Goal: Transaction & Acquisition: Purchase product/service

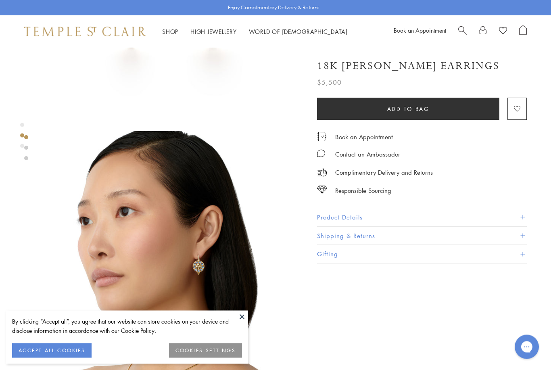
scroll to position [193, 0]
click at [70, 358] on button "ACCEPT ALL COOKIES" at bounding box center [51, 350] width 79 height 15
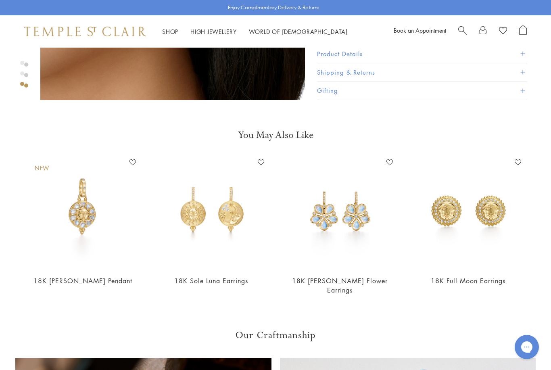
scroll to position [767, 0]
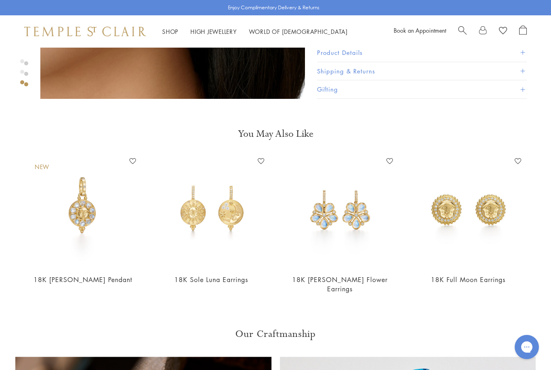
click at [495, 215] on img at bounding box center [468, 210] width 113 height 113
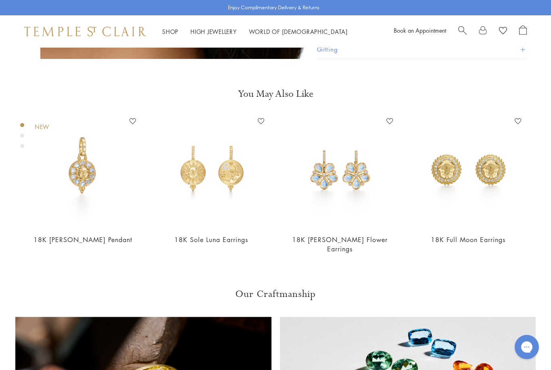
scroll to position [792, 0]
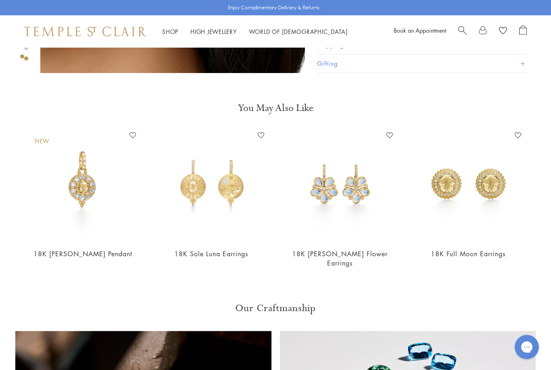
click at [90, 222] on img at bounding box center [83, 185] width 113 height 113
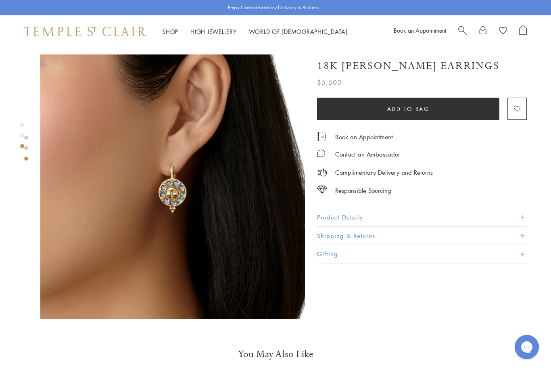
scroll to position [547, 0]
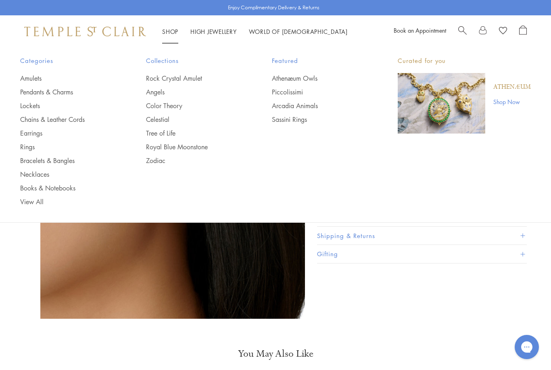
click at [169, 32] on link "Shop Shop" at bounding box center [170, 31] width 16 height 8
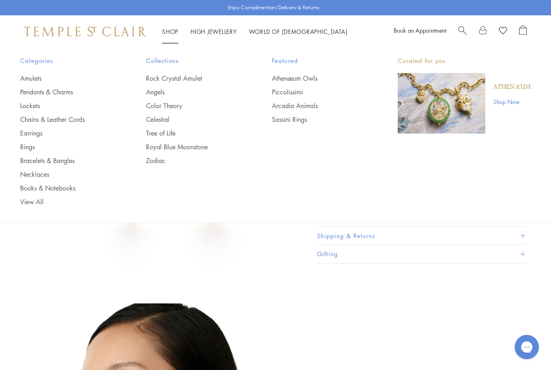
scroll to position [24, 0]
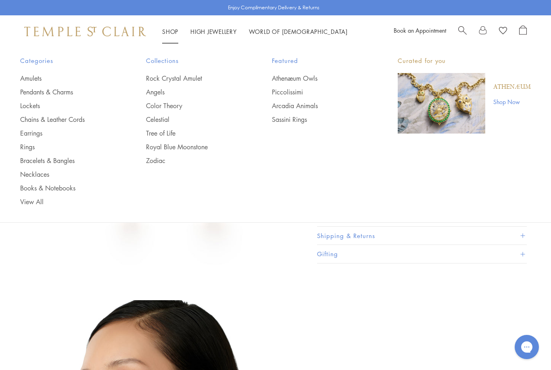
click at [298, 92] on link "Piccolissimi" at bounding box center [319, 92] width 94 height 9
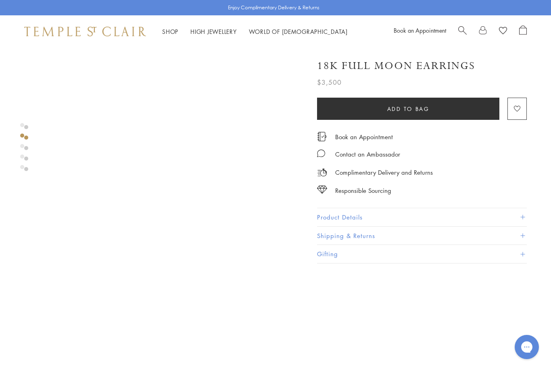
scroll to position [390, 0]
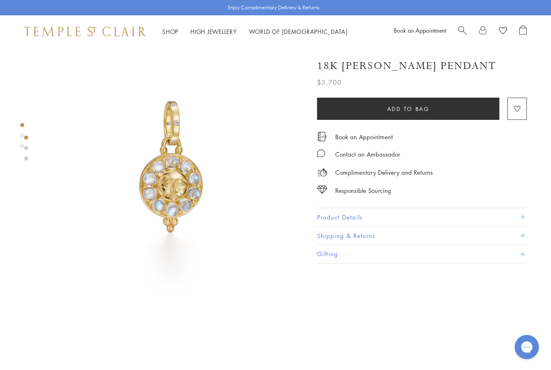
click at [371, 215] on button "Product Details" at bounding box center [422, 217] width 210 height 18
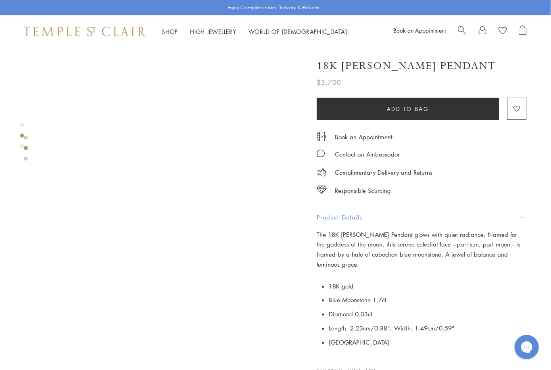
scroll to position [250, 0]
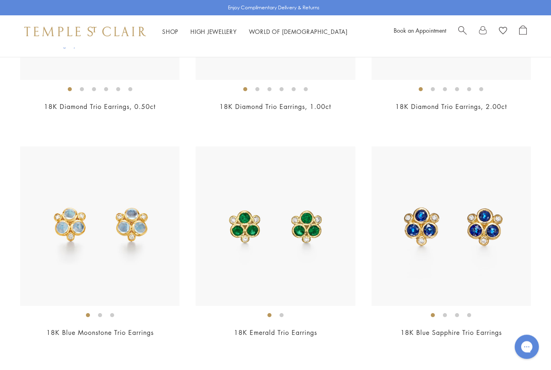
scroll to position [1162, 0]
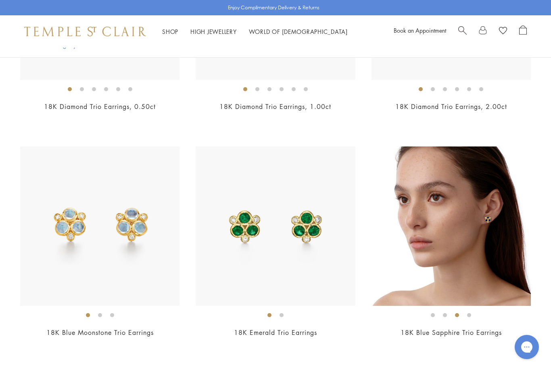
click at [487, 316] on ol at bounding box center [450, 315] width 159 height 10
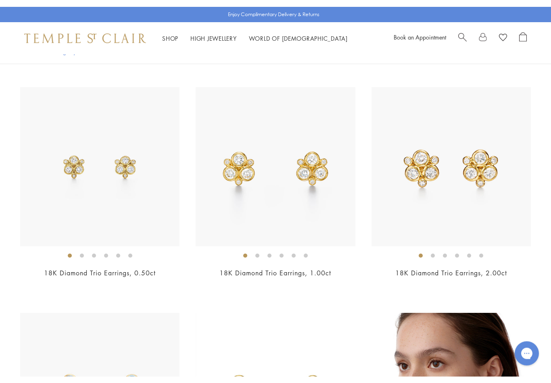
scroll to position [1002, 0]
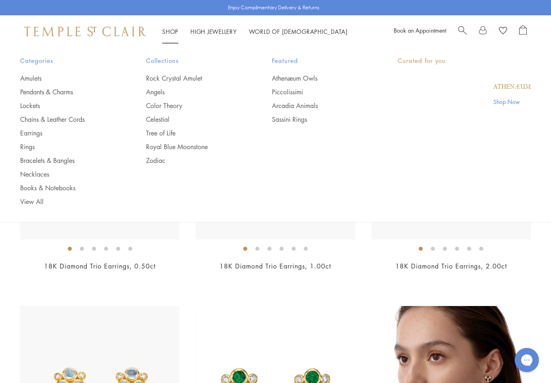
click at [175, 33] on link "Shop Shop" at bounding box center [170, 31] width 16 height 8
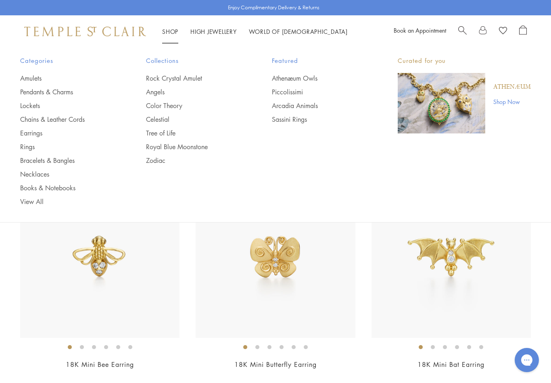
click at [307, 76] on link "Athenæum Owls" at bounding box center [319, 78] width 94 height 9
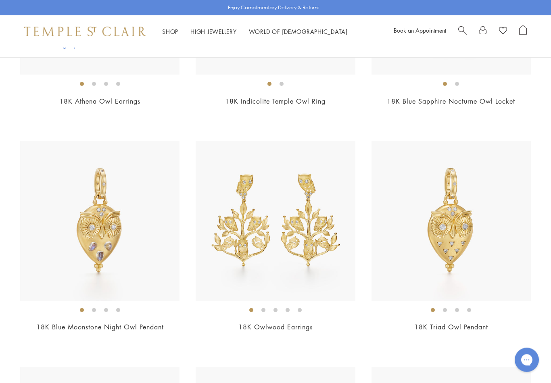
scroll to position [565, 0]
click at [504, 259] on img at bounding box center [450, 220] width 159 height 159
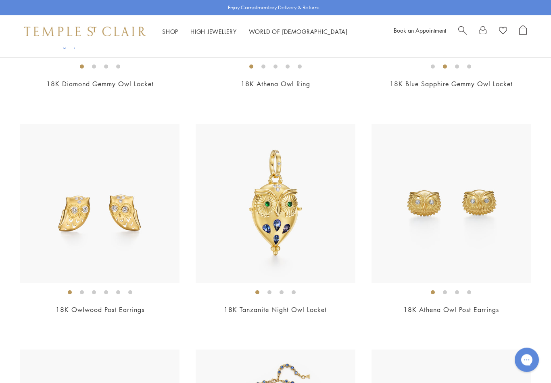
scroll to position [1034, 0]
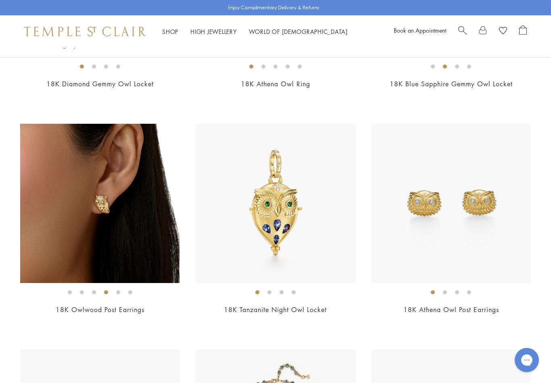
click at [155, 237] on img at bounding box center [99, 203] width 159 height 159
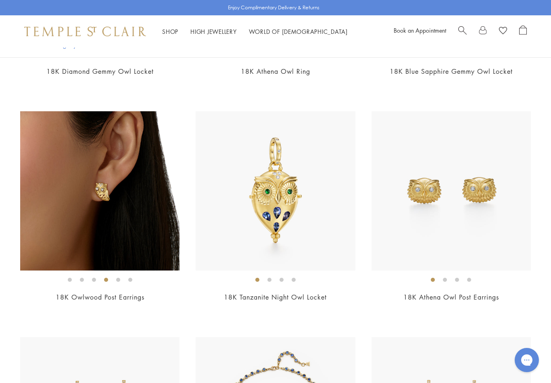
click at [503, 224] on img at bounding box center [450, 190] width 159 height 159
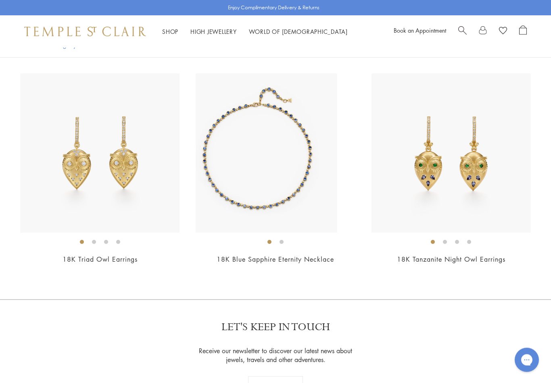
scroll to position [1311, 0]
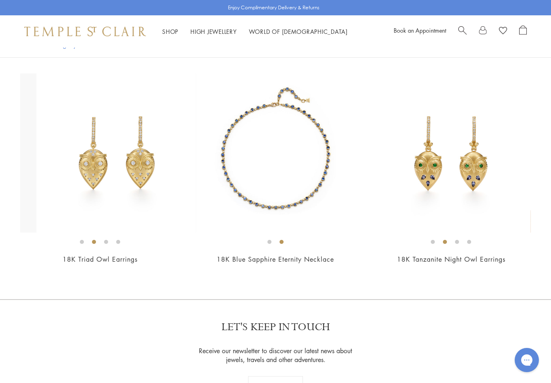
click at [135, 204] on img at bounding box center [116, 152] width 159 height 159
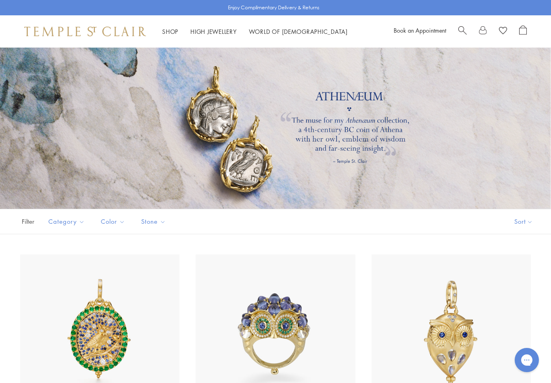
scroll to position [1323, 0]
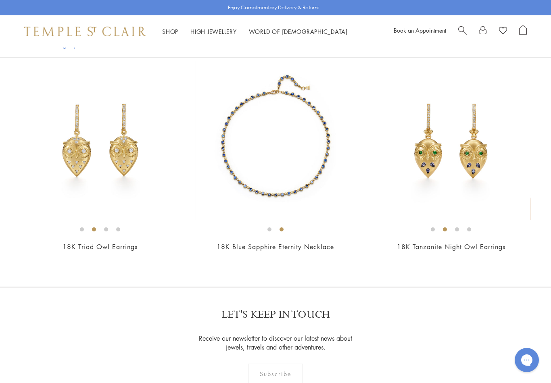
click at [496, 183] on img at bounding box center [450, 140] width 159 height 159
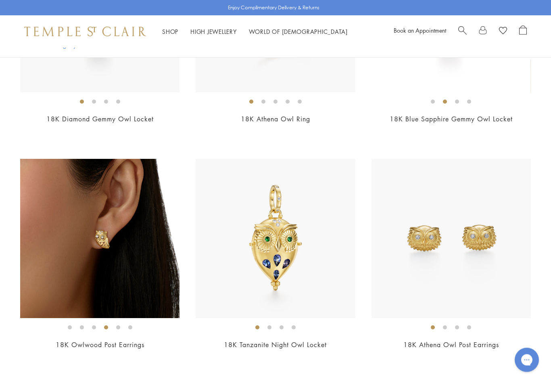
scroll to position [989, 0]
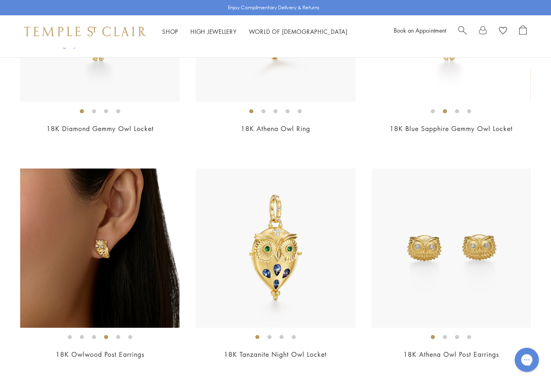
click at [326, 285] on img at bounding box center [275, 248] width 159 height 159
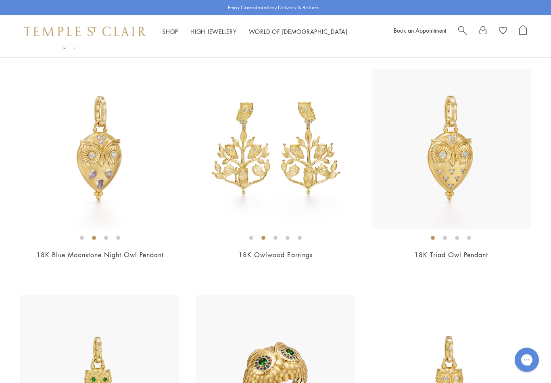
scroll to position [629, 0]
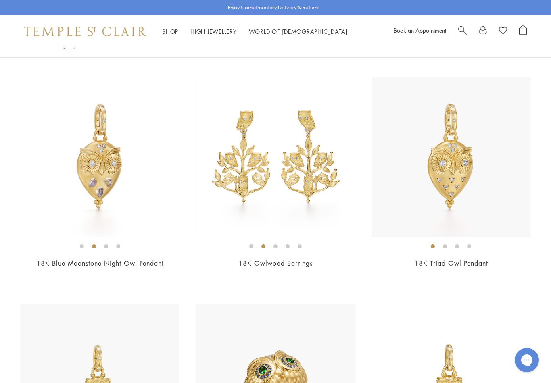
click at [471, 232] on img at bounding box center [450, 156] width 159 height 159
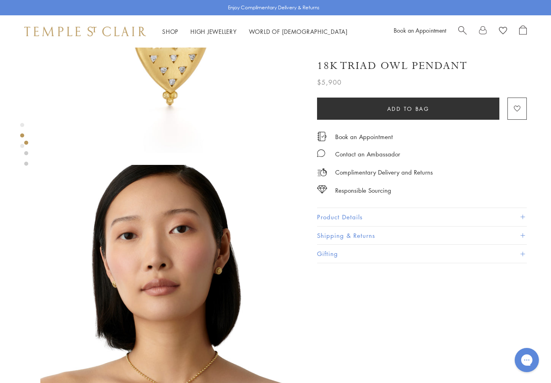
scroll to position [154, 0]
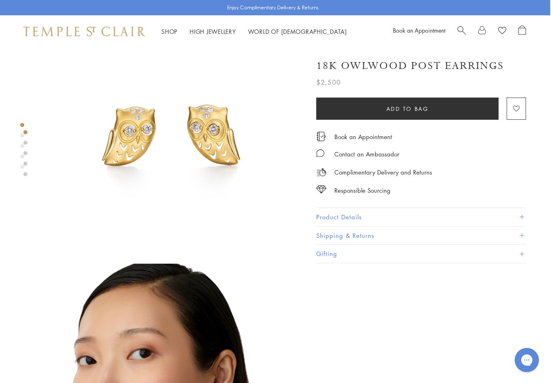
scroll to position [0, 1]
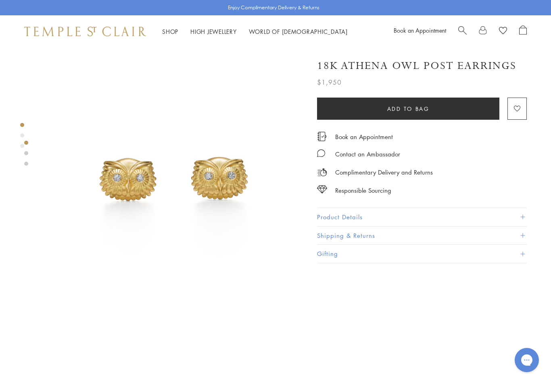
click at [465, 218] on button "Product Details" at bounding box center [422, 217] width 210 height 18
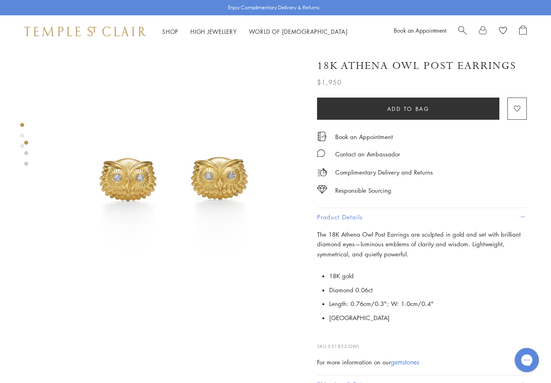
click at [519, 218] on button "Product Details" at bounding box center [422, 217] width 210 height 18
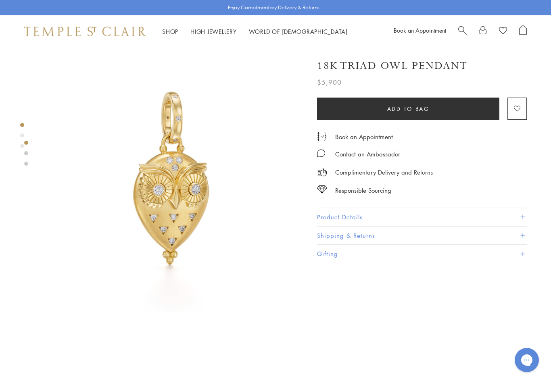
click at [460, 223] on button "Product Details" at bounding box center [422, 217] width 210 height 18
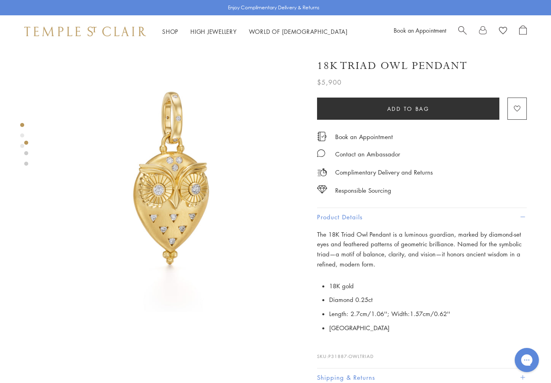
click at [466, 223] on button "Product Details" at bounding box center [422, 217] width 210 height 18
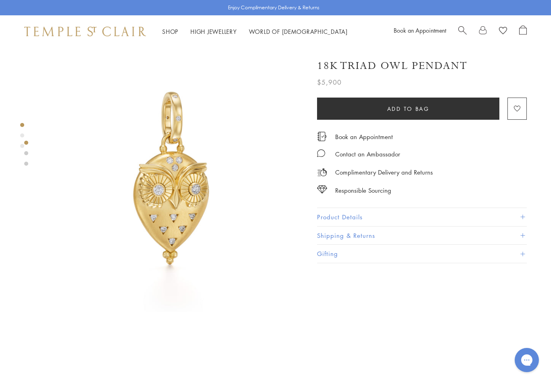
click at [465, 30] on span "Search" at bounding box center [462, 29] width 8 height 8
click at [465, 29] on span "Search" at bounding box center [462, 29] width 8 height 8
click at [463, 29] on span "Search" at bounding box center [462, 29] width 8 height 8
click at [89, 57] on div at bounding box center [275, 64] width 551 height 33
click at [70, 69] on input "search" at bounding box center [280, 63] width 487 height 9
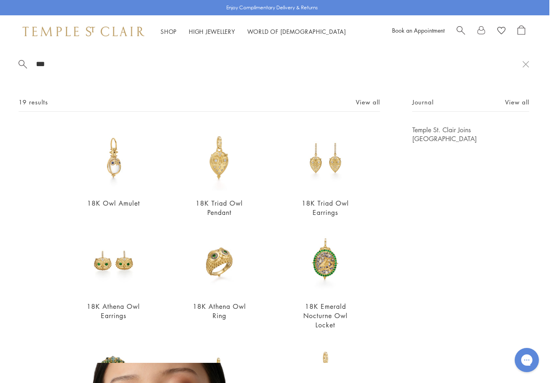
type input "***"
click at [370, 106] on link "View all" at bounding box center [368, 102] width 24 height 9
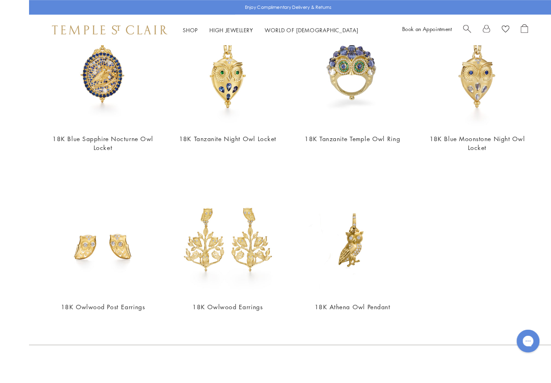
scroll to position [662, 0]
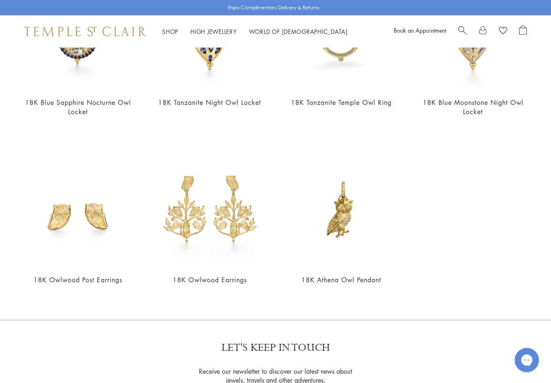
click at [353, 234] on img at bounding box center [341, 210] width 116 height 116
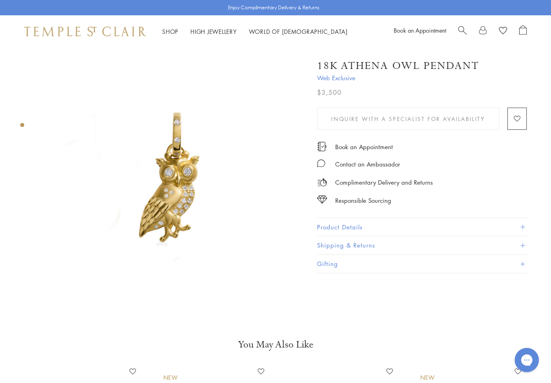
click at [386, 223] on button "Product Details" at bounding box center [422, 227] width 210 height 18
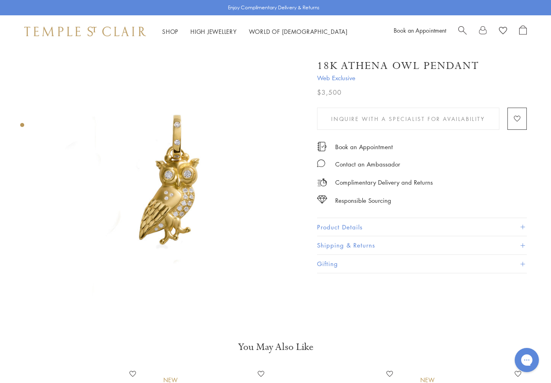
click at [431, 228] on button "Product Details" at bounding box center [422, 227] width 210 height 18
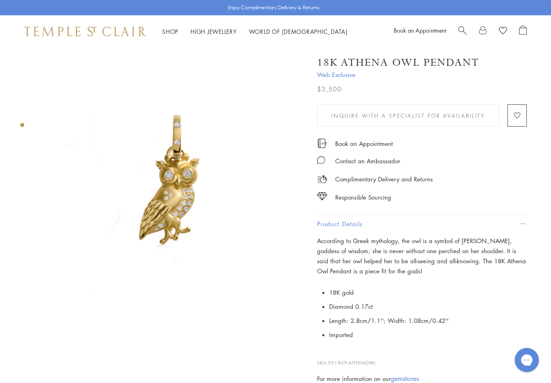
click at [522, 225] on button "Product Details" at bounding box center [422, 224] width 210 height 18
